Goal: Navigation & Orientation: Find specific page/section

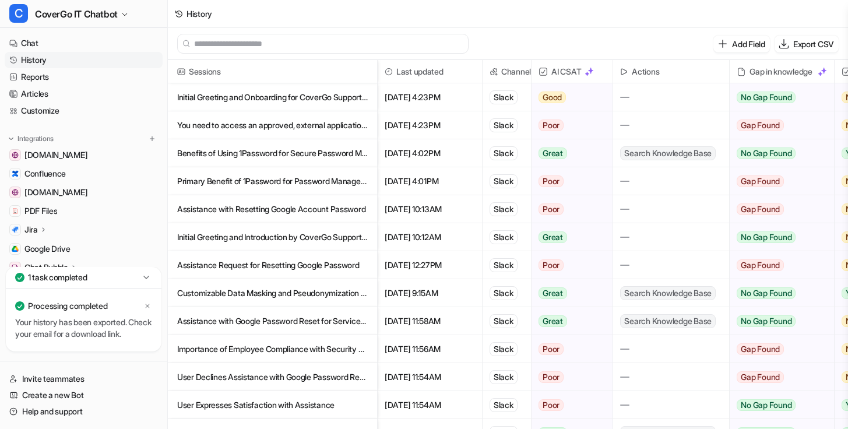
scroll to position [0, 112]
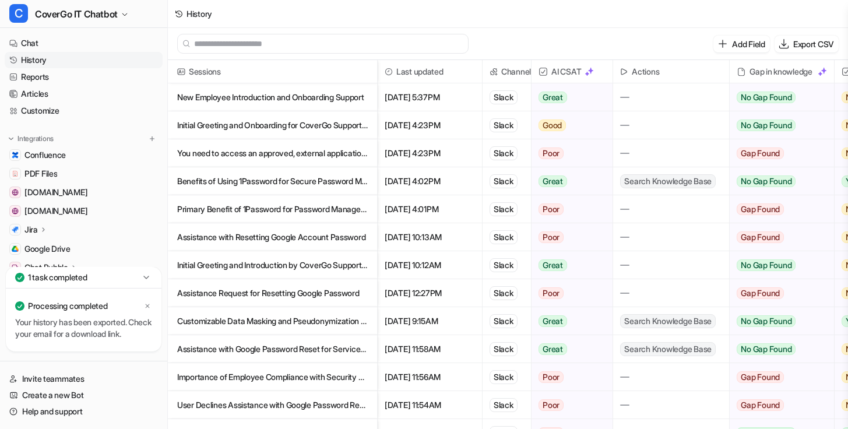
click at [328, 102] on p "New Employee Introduction and Onboarding Support" at bounding box center [272, 97] width 191 height 28
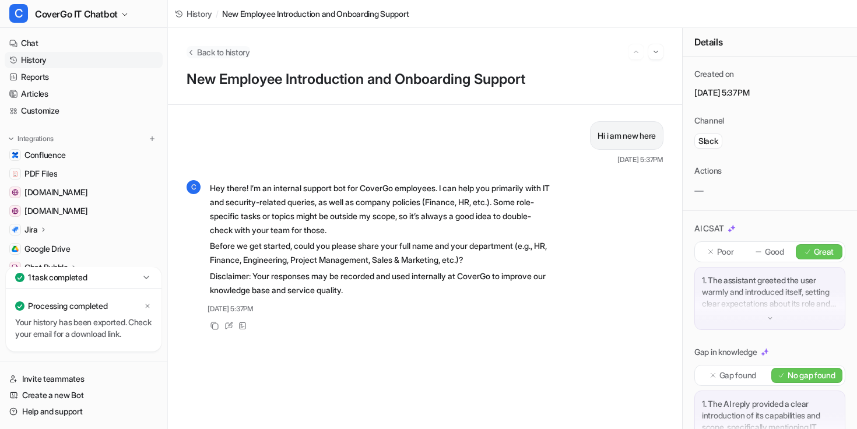
click at [197, 49] on span "Back to history" at bounding box center [223, 52] width 53 height 12
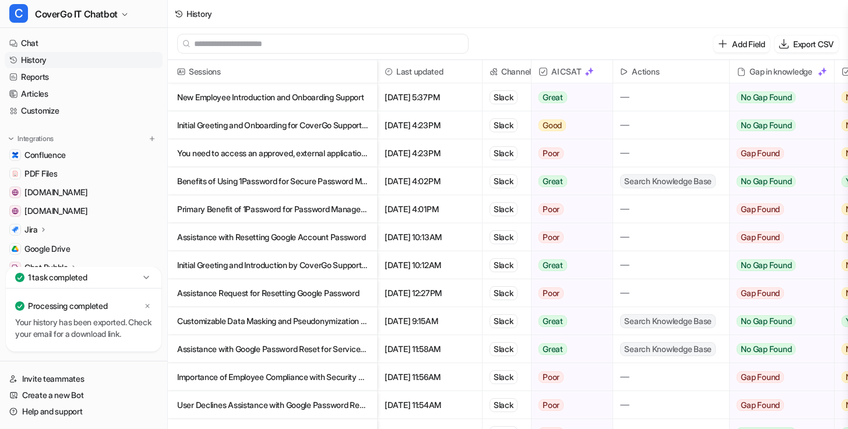
click at [268, 121] on p "Initial Greeting and Onboarding for CoverGo Support Bot" at bounding box center [272, 125] width 191 height 28
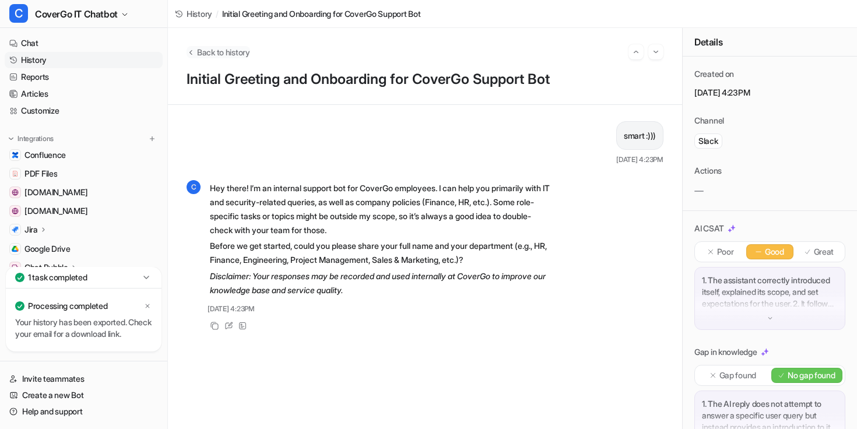
click at [195, 53] on button "Back to history" at bounding box center [219, 52] width 64 height 12
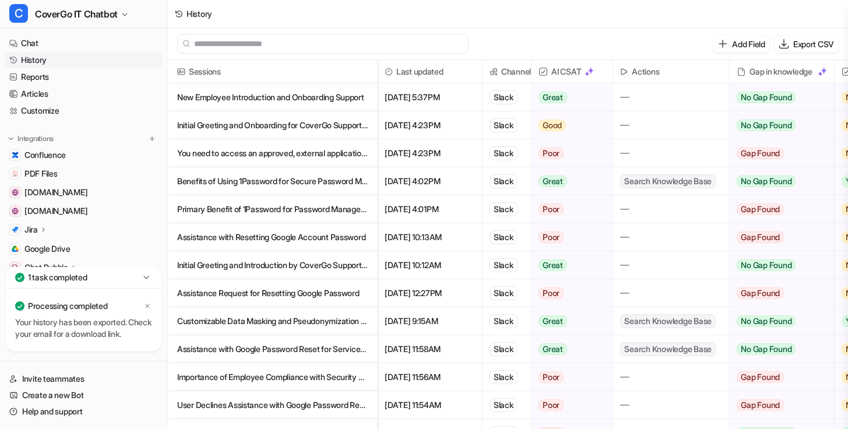
click at [278, 161] on p "You need to access an approved, external application on the web for the first t…" at bounding box center [272, 153] width 191 height 28
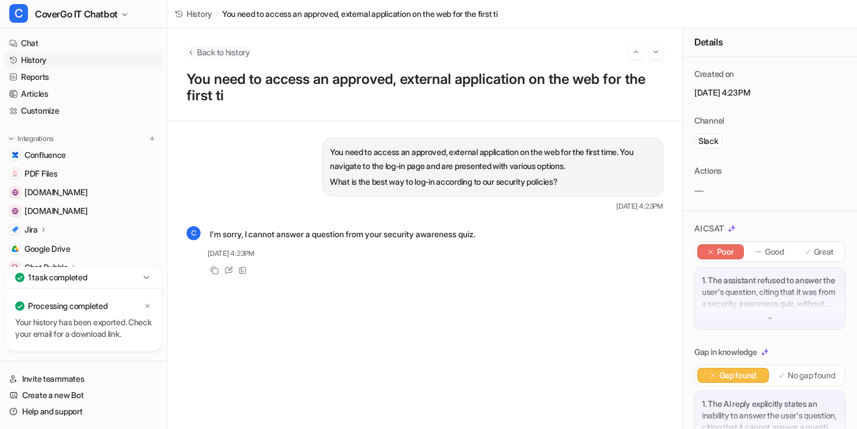
click at [200, 49] on span "Back to history" at bounding box center [223, 52] width 53 height 12
